Goal: Check status: Check status

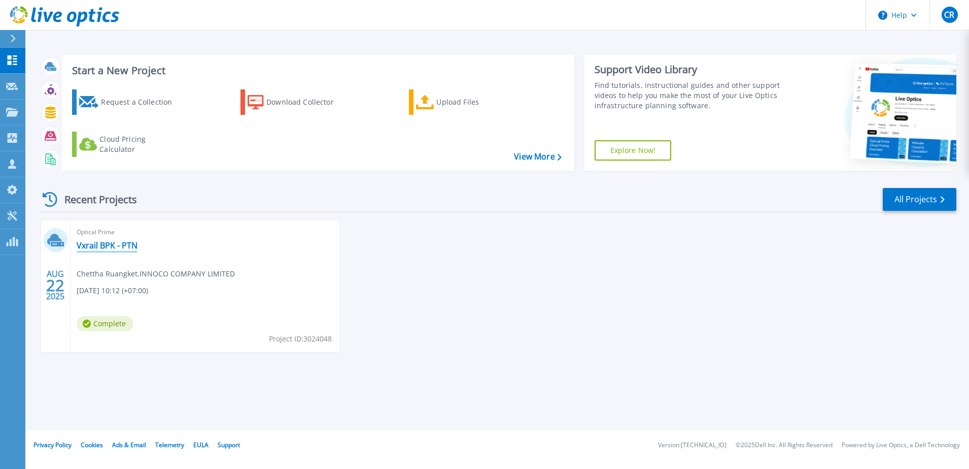
click at [125, 248] on link "Vxrail BPK - PTN" at bounding box center [107, 245] width 61 height 10
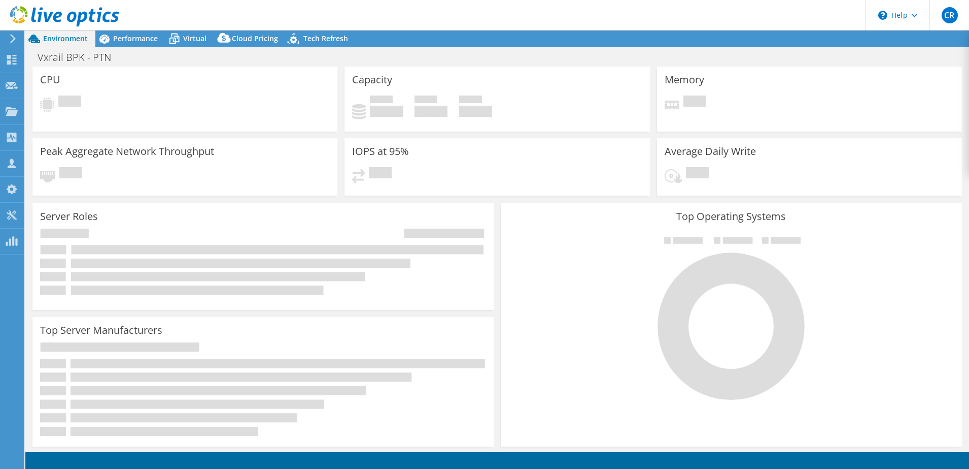
select select "USD"
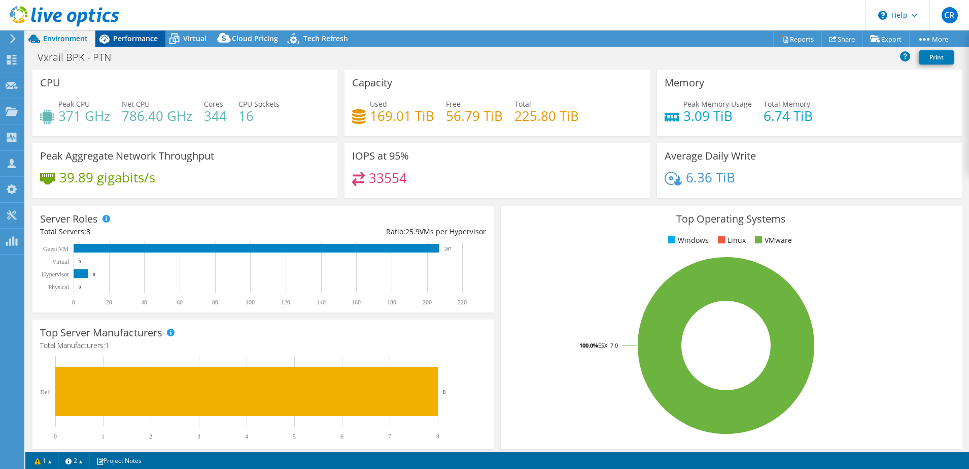
click at [130, 35] on span "Performance" at bounding box center [135, 39] width 45 height 10
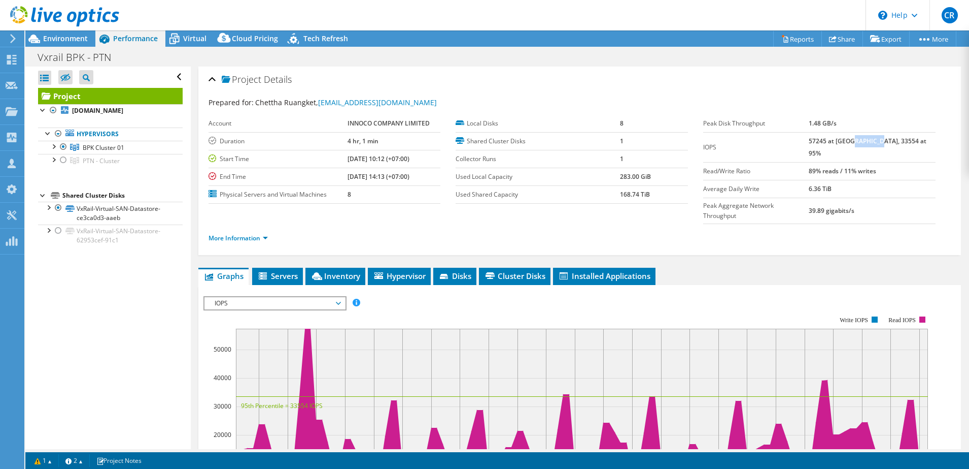
drag, startPoint x: 871, startPoint y: 136, endPoint x: 895, endPoint y: 141, distance: 24.3
click at [895, 141] on b "57245 at Peak, 33554 at 95%" at bounding box center [868, 147] width 118 height 21
drag, startPoint x: 830, startPoint y: 138, endPoint x: 859, endPoint y: 138, distance: 29.4
click at [859, 138] on b "57245 at Peak, 33554 at 95%" at bounding box center [868, 147] width 118 height 21
drag, startPoint x: 859, startPoint y: 138, endPoint x: 780, endPoint y: 155, distance: 81.5
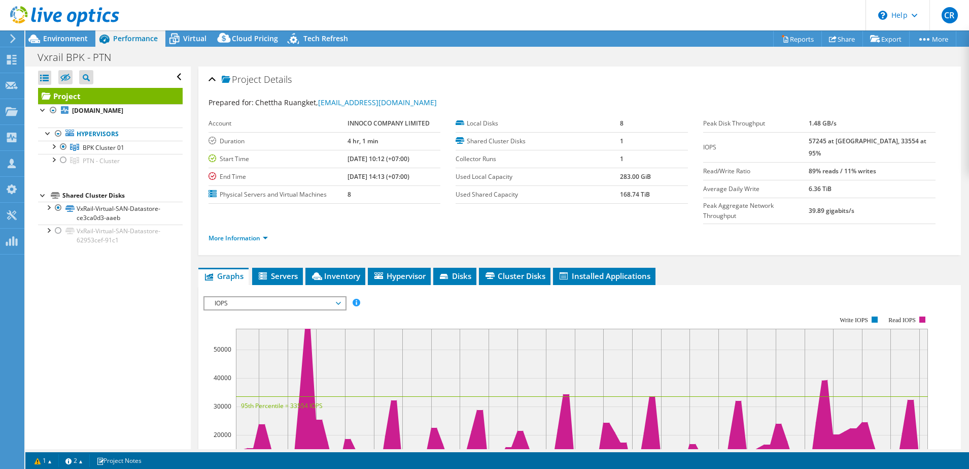
click at [780, 166] on label "Read/Write Ratio" at bounding box center [757, 171] width 106 height 10
